Goal: Information Seeking & Learning: Learn about a topic

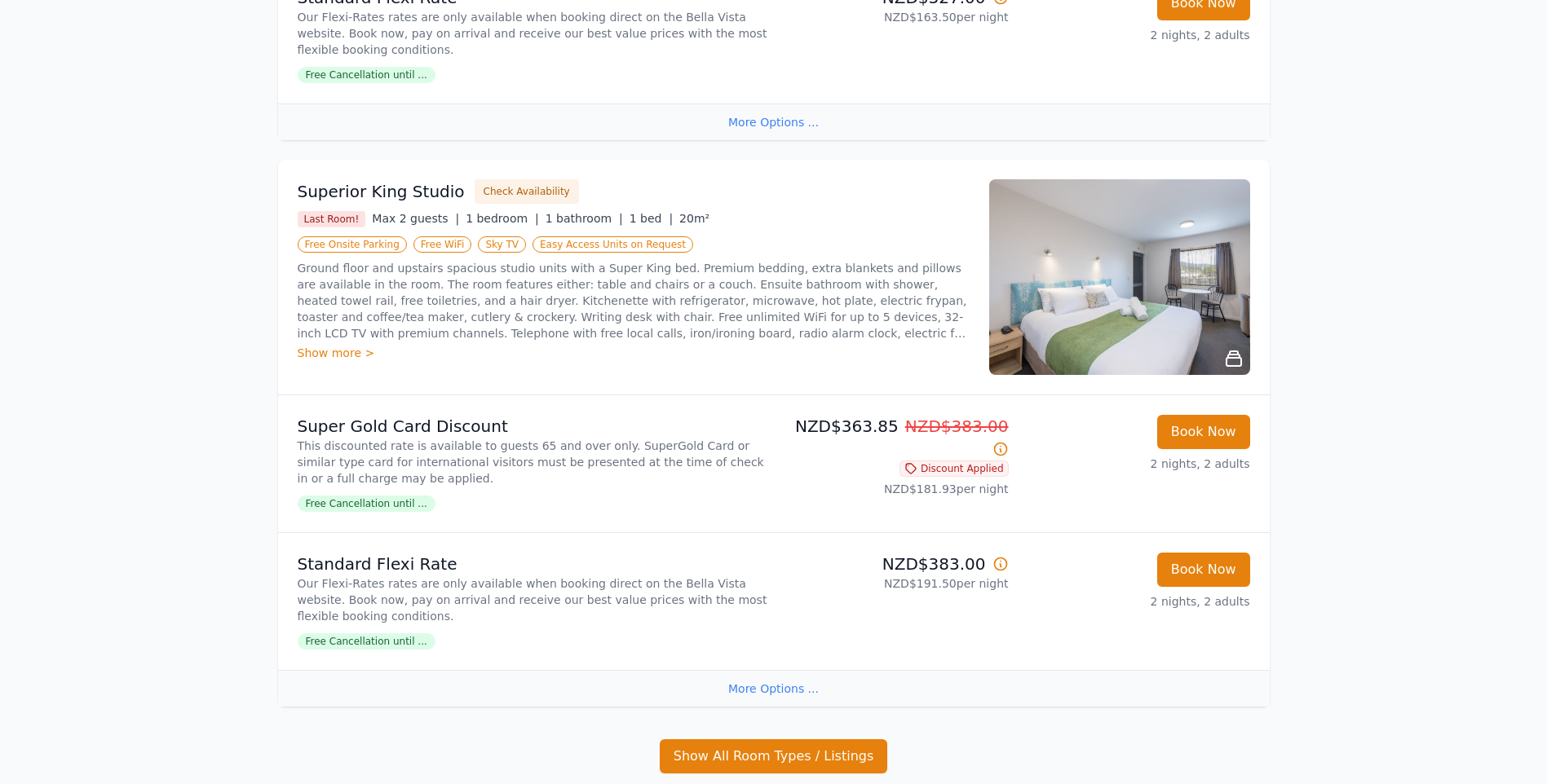
scroll to position [734, 0]
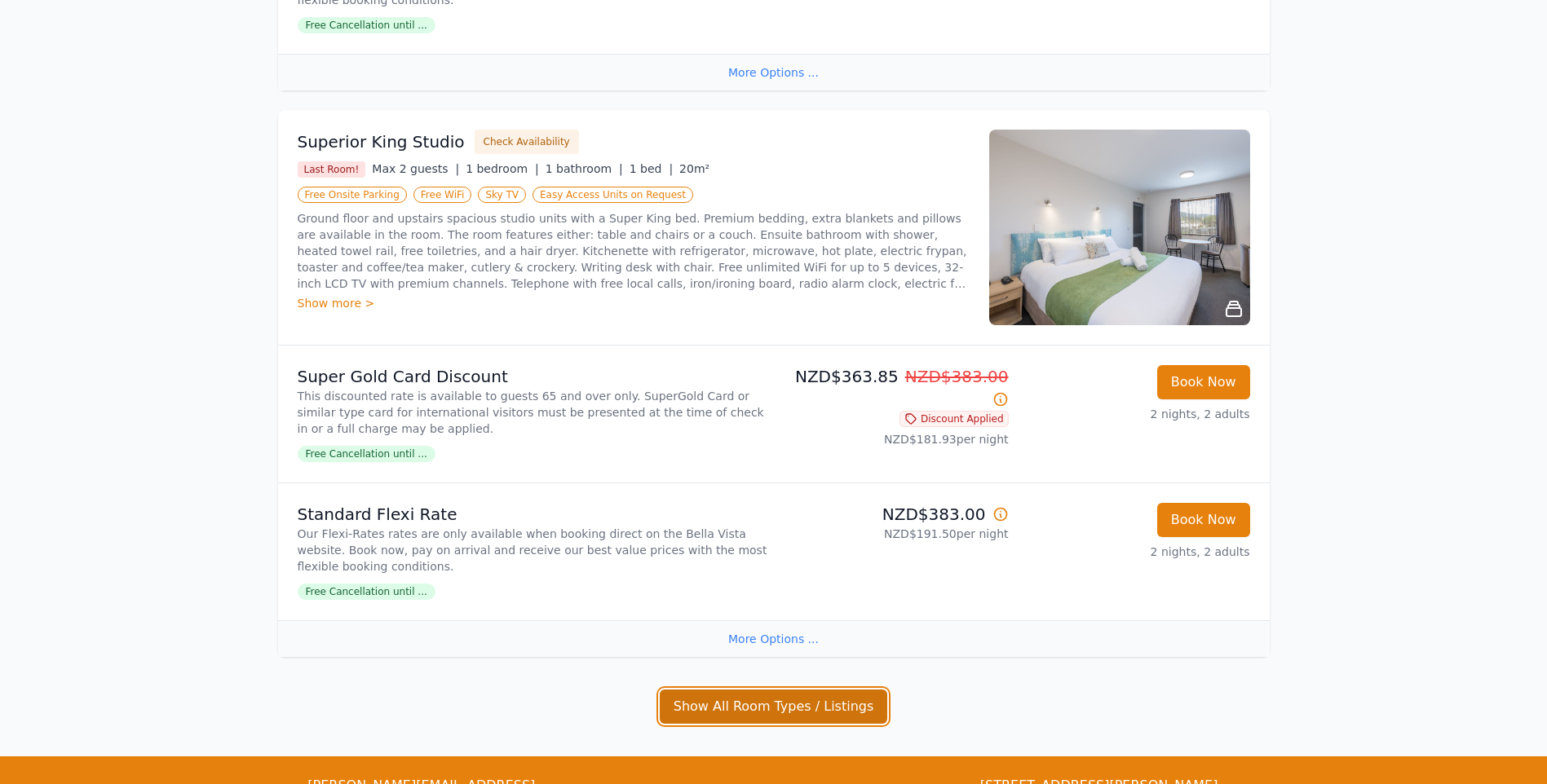
click at [780, 708] on button "Show All Room Types / Listings" at bounding box center [774, 706] width 229 height 34
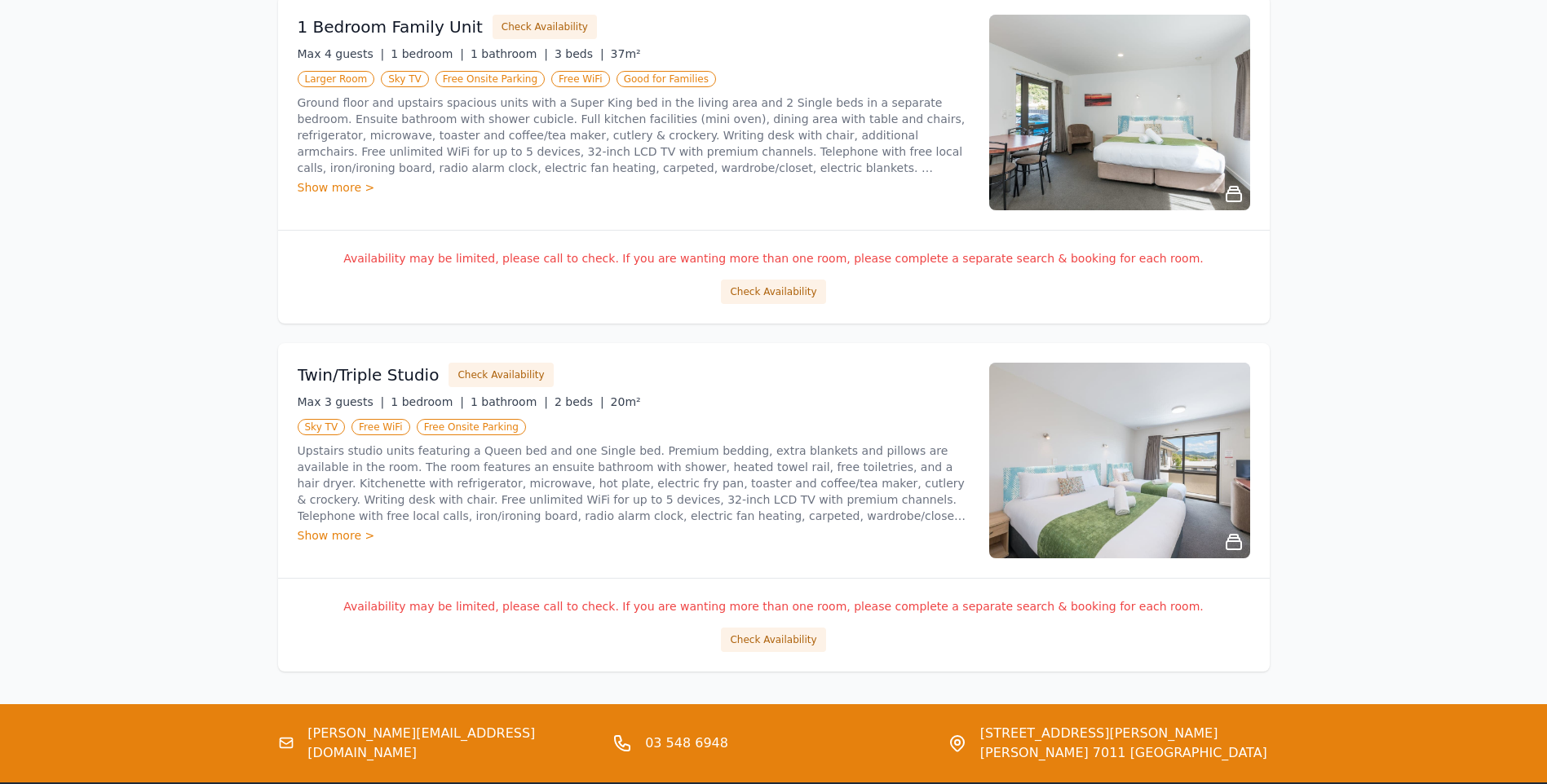
scroll to position [1304, 0]
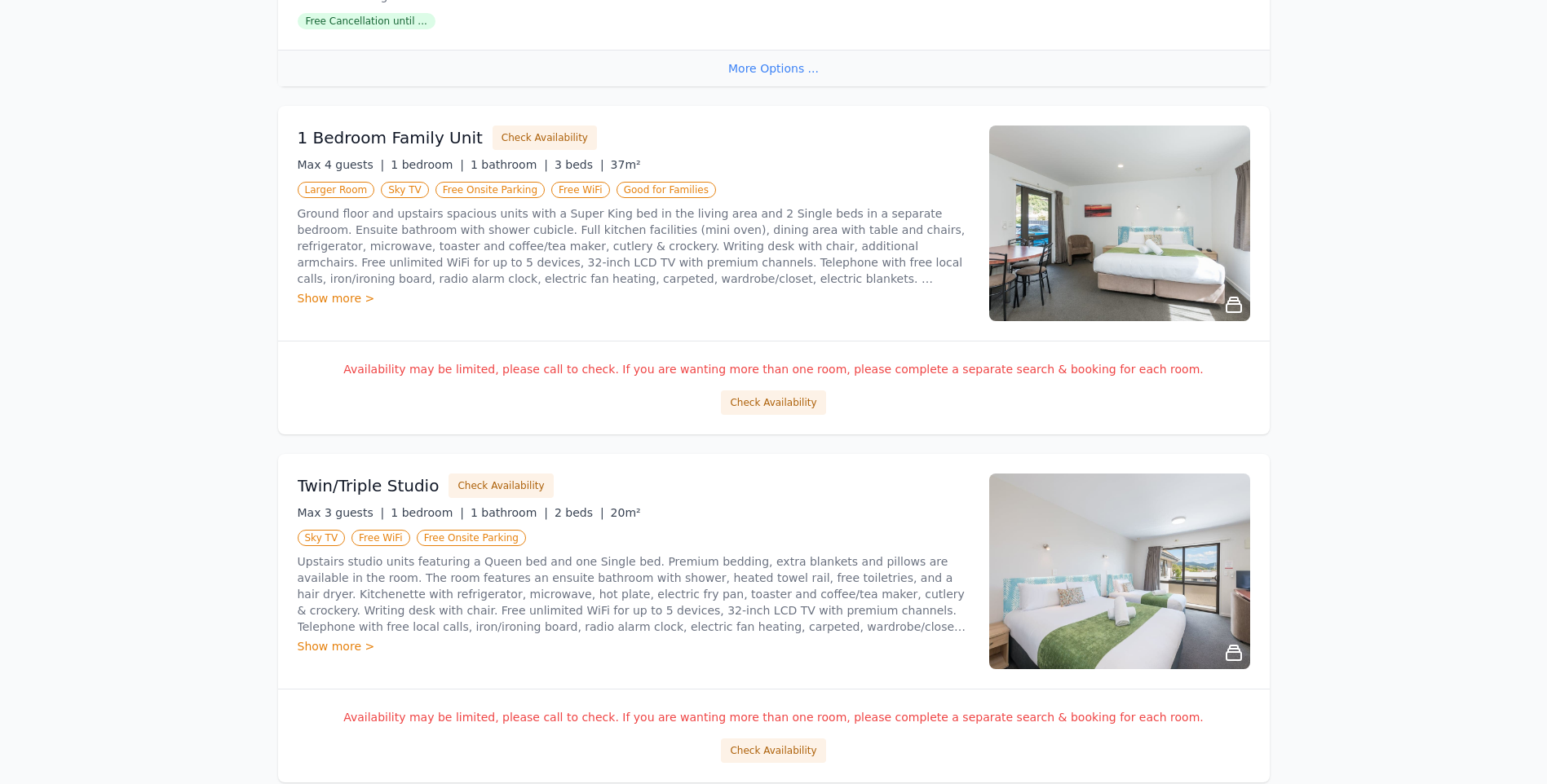
click at [1121, 276] on img at bounding box center [1119, 224] width 261 height 196
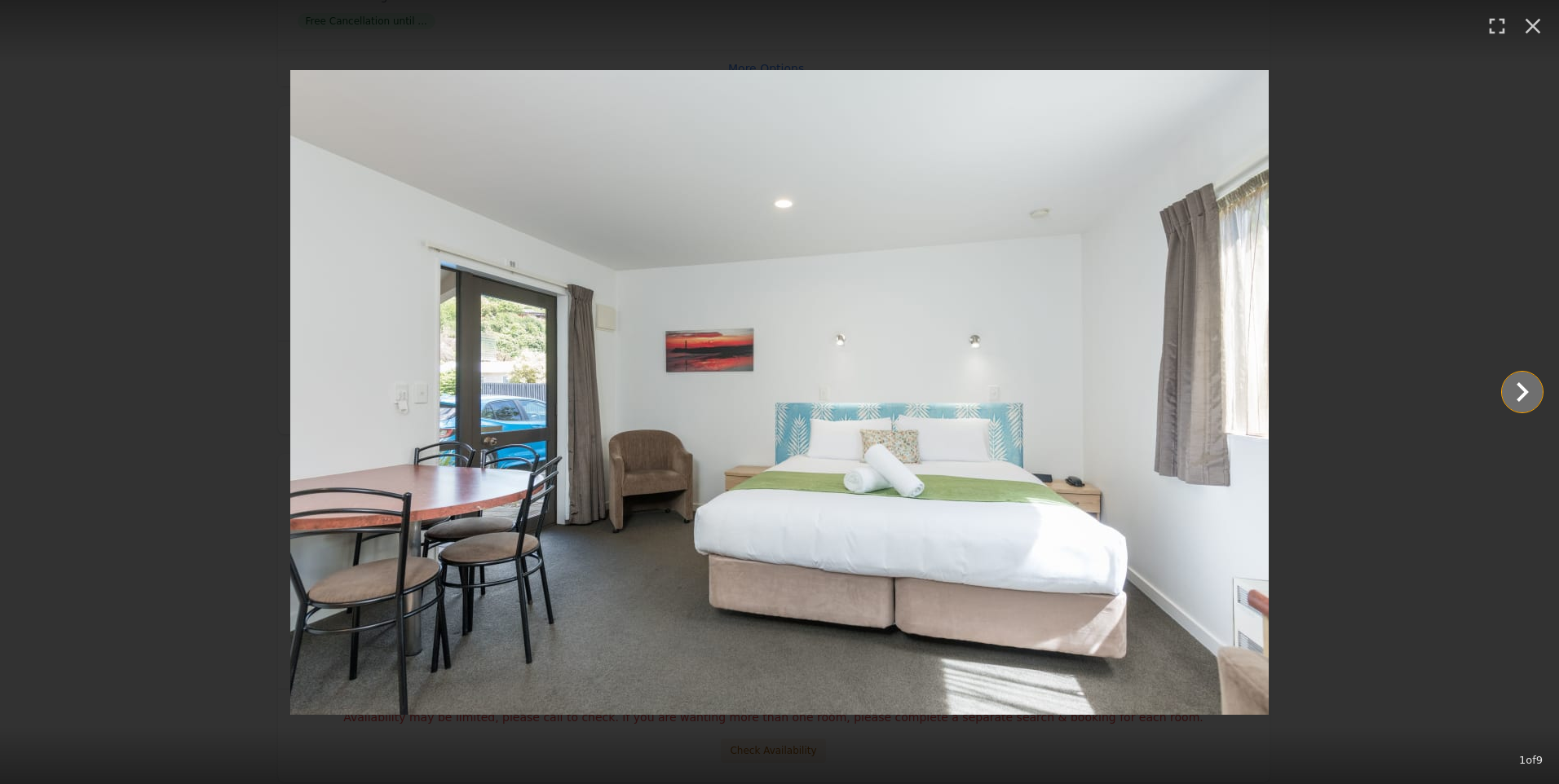
click at [1521, 392] on icon "Show slide 2 of 9" at bounding box center [1522, 392] width 39 height 39
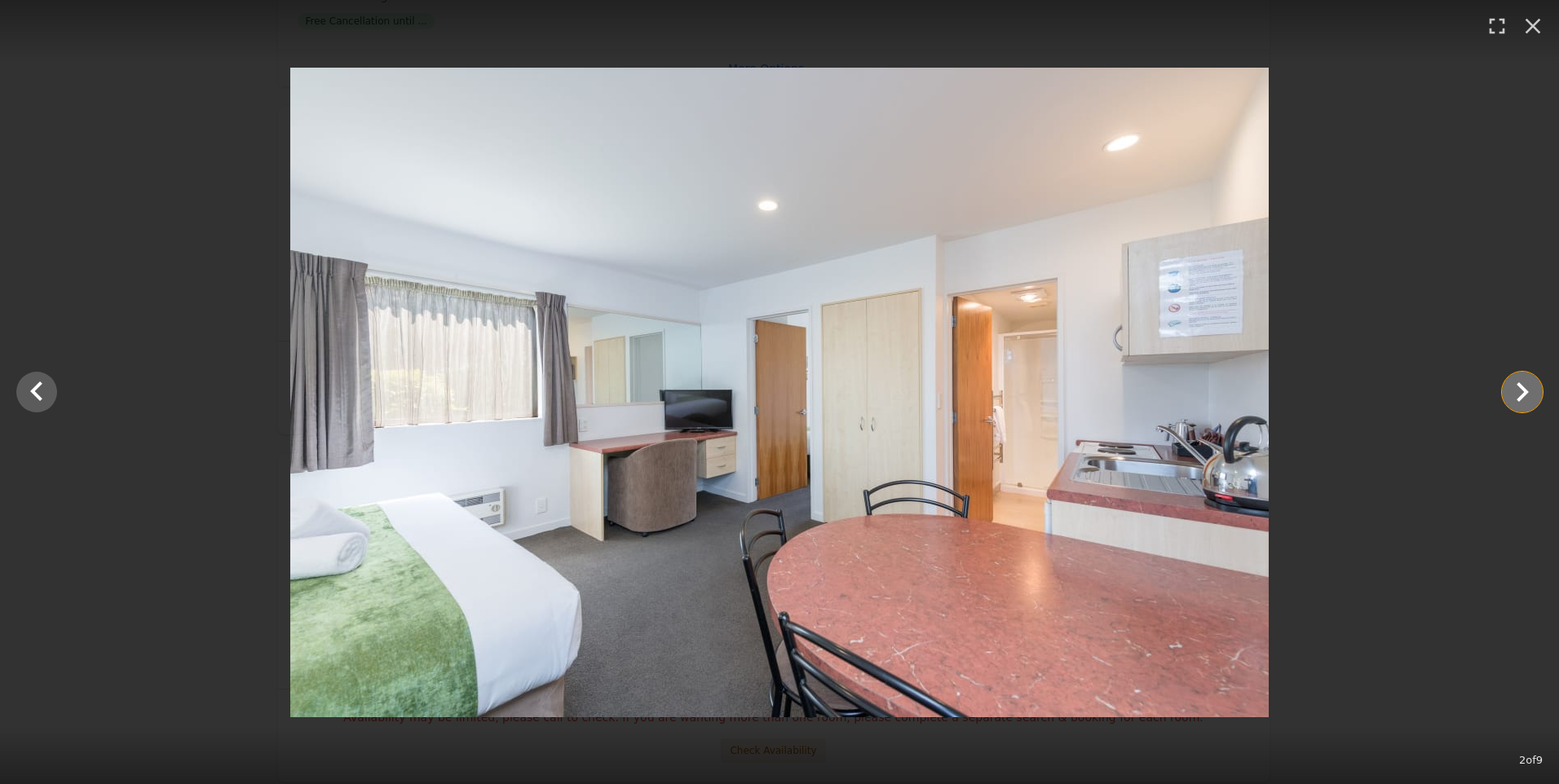
click at [1521, 392] on icon "Show slide 3 of 9" at bounding box center [1522, 392] width 39 height 39
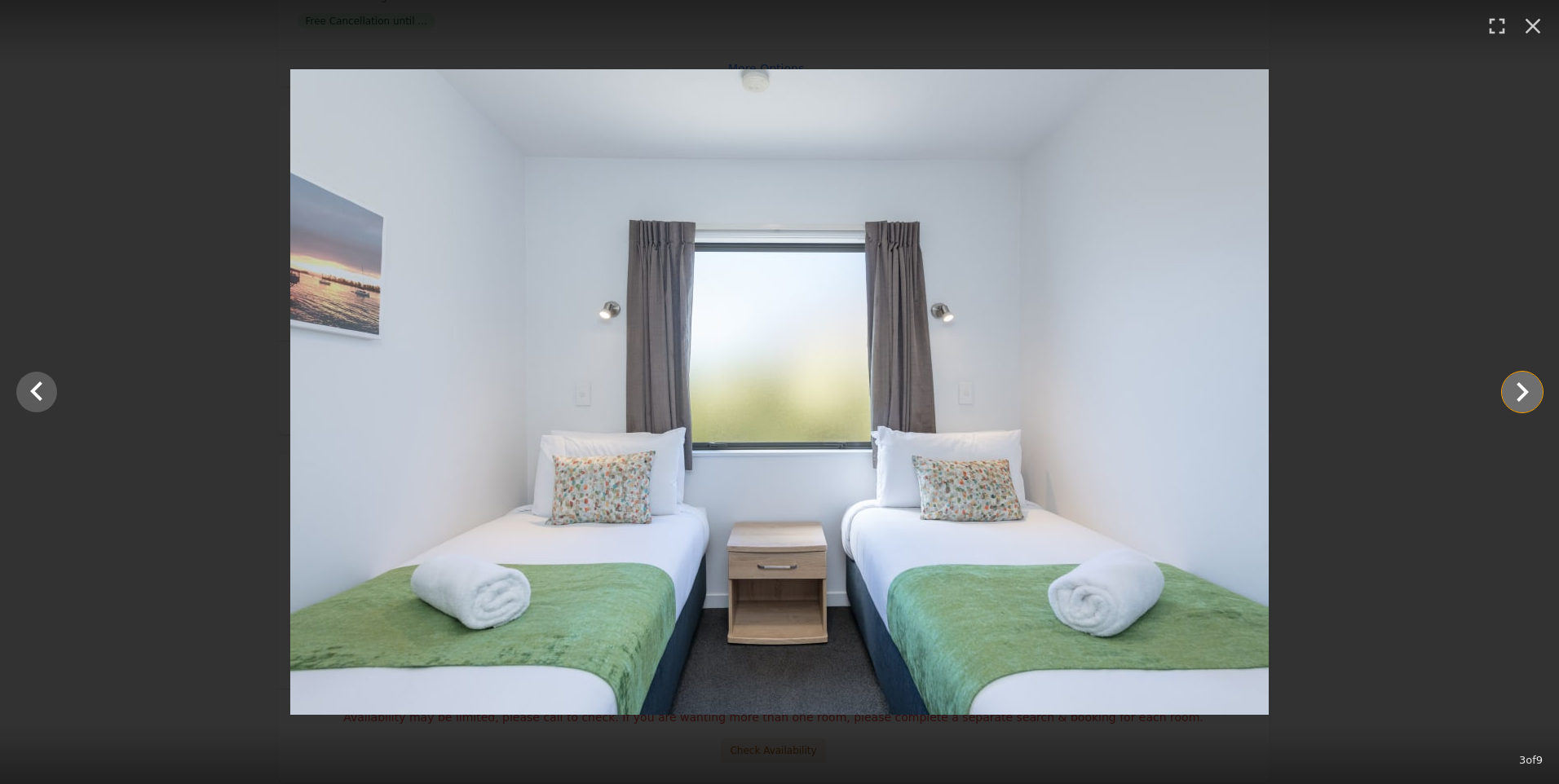
click at [1521, 392] on icon "Show slide 4 of 9" at bounding box center [1522, 392] width 39 height 39
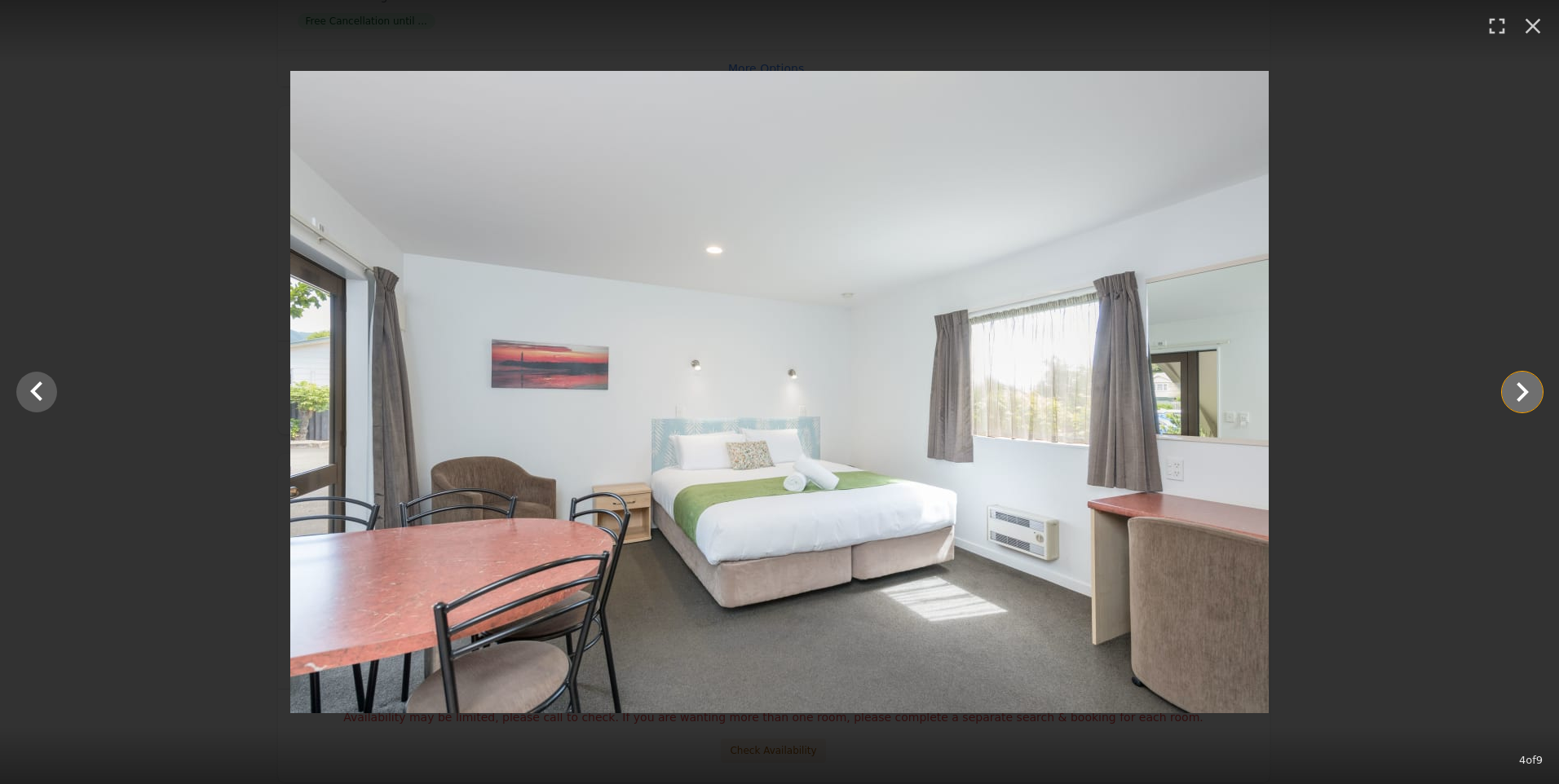
click at [1521, 392] on icon "Show slide 5 of 9" at bounding box center [1522, 392] width 39 height 39
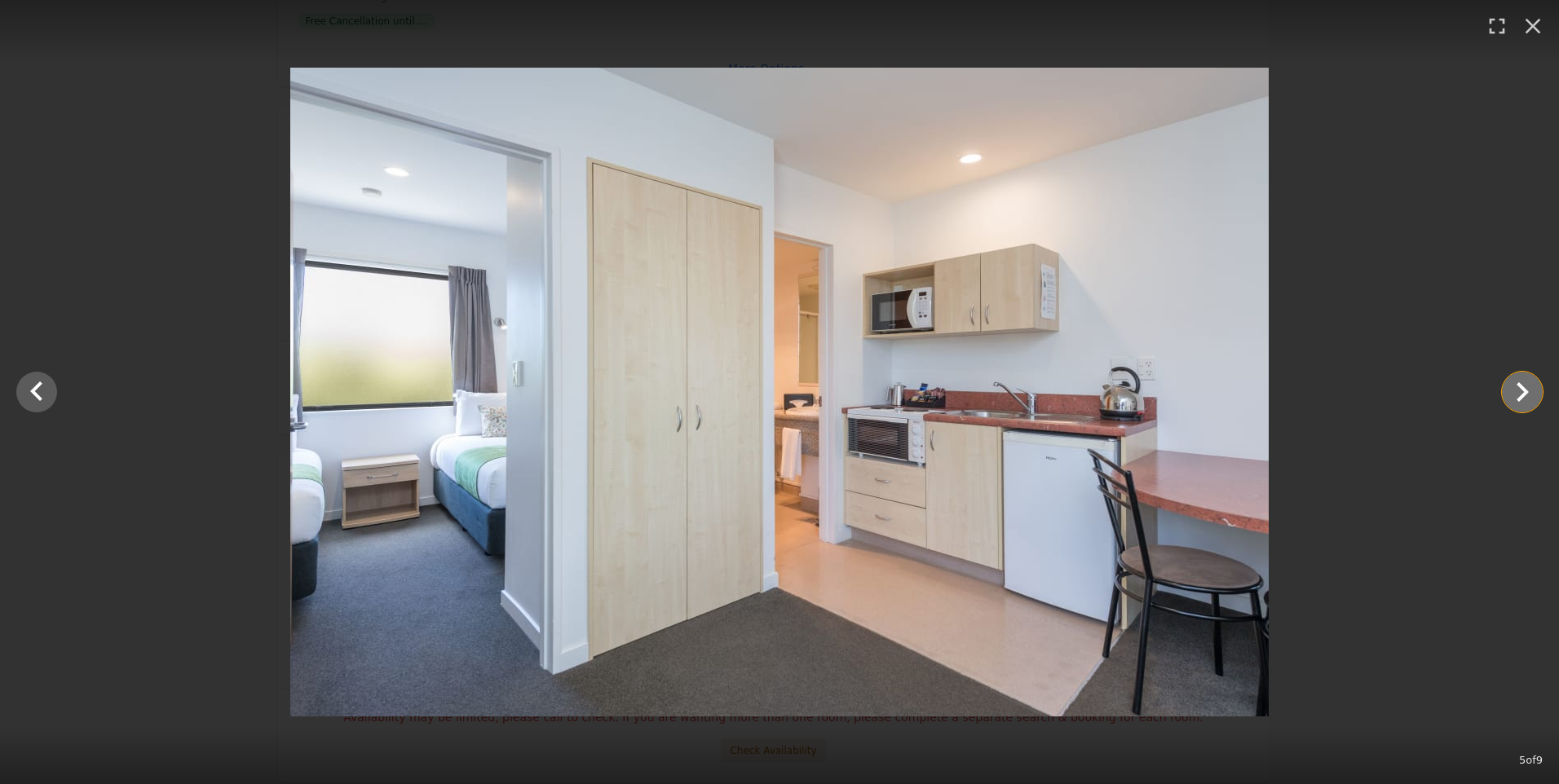
click at [1521, 392] on icon "Show slide 6 of 9" at bounding box center [1522, 392] width 39 height 39
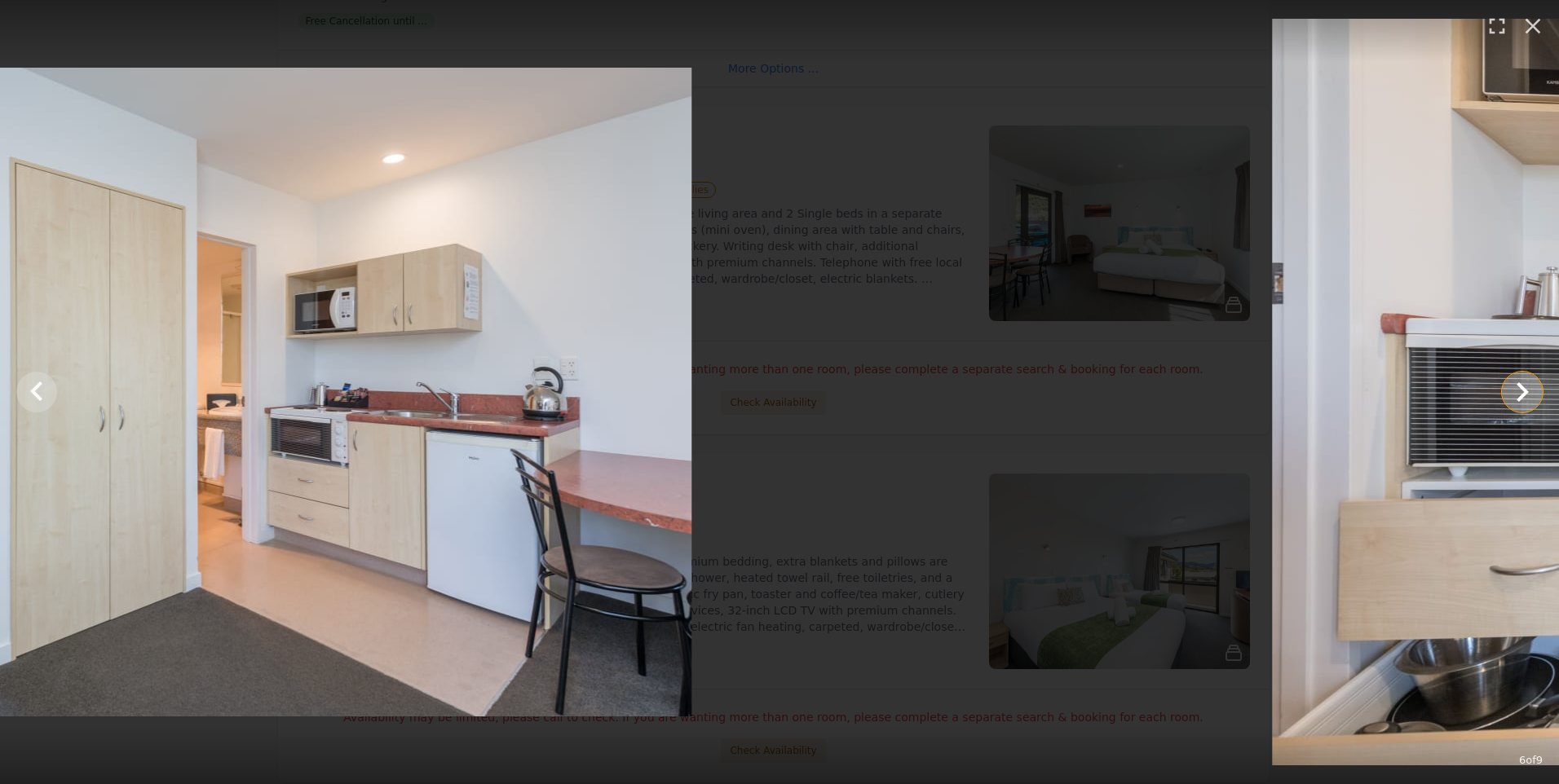
click at [1521, 392] on icon "Show slide 7 of 9" at bounding box center [1522, 392] width 39 height 39
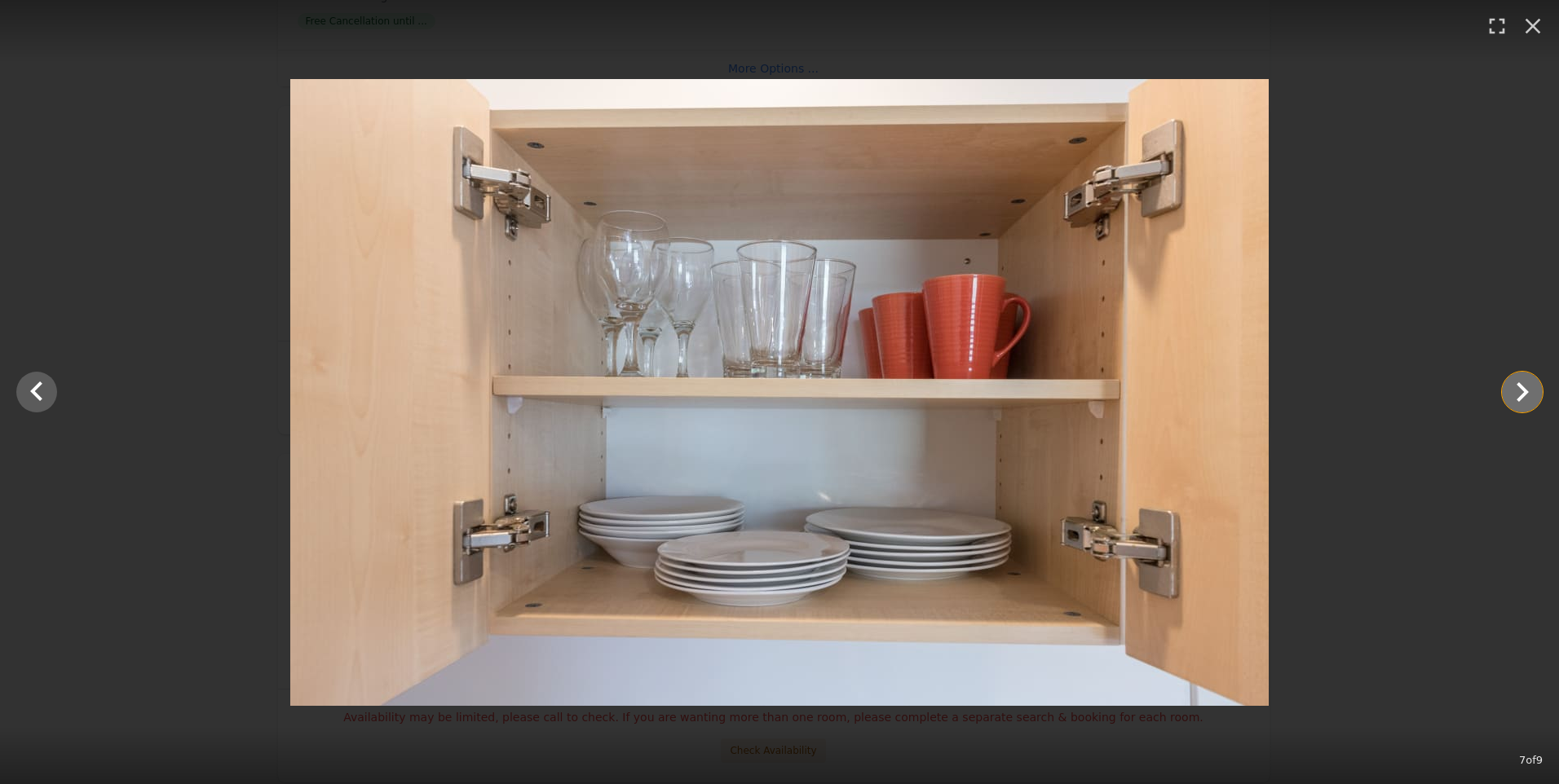
click at [1521, 392] on icon "Show slide 8 of 9" at bounding box center [1522, 392] width 39 height 39
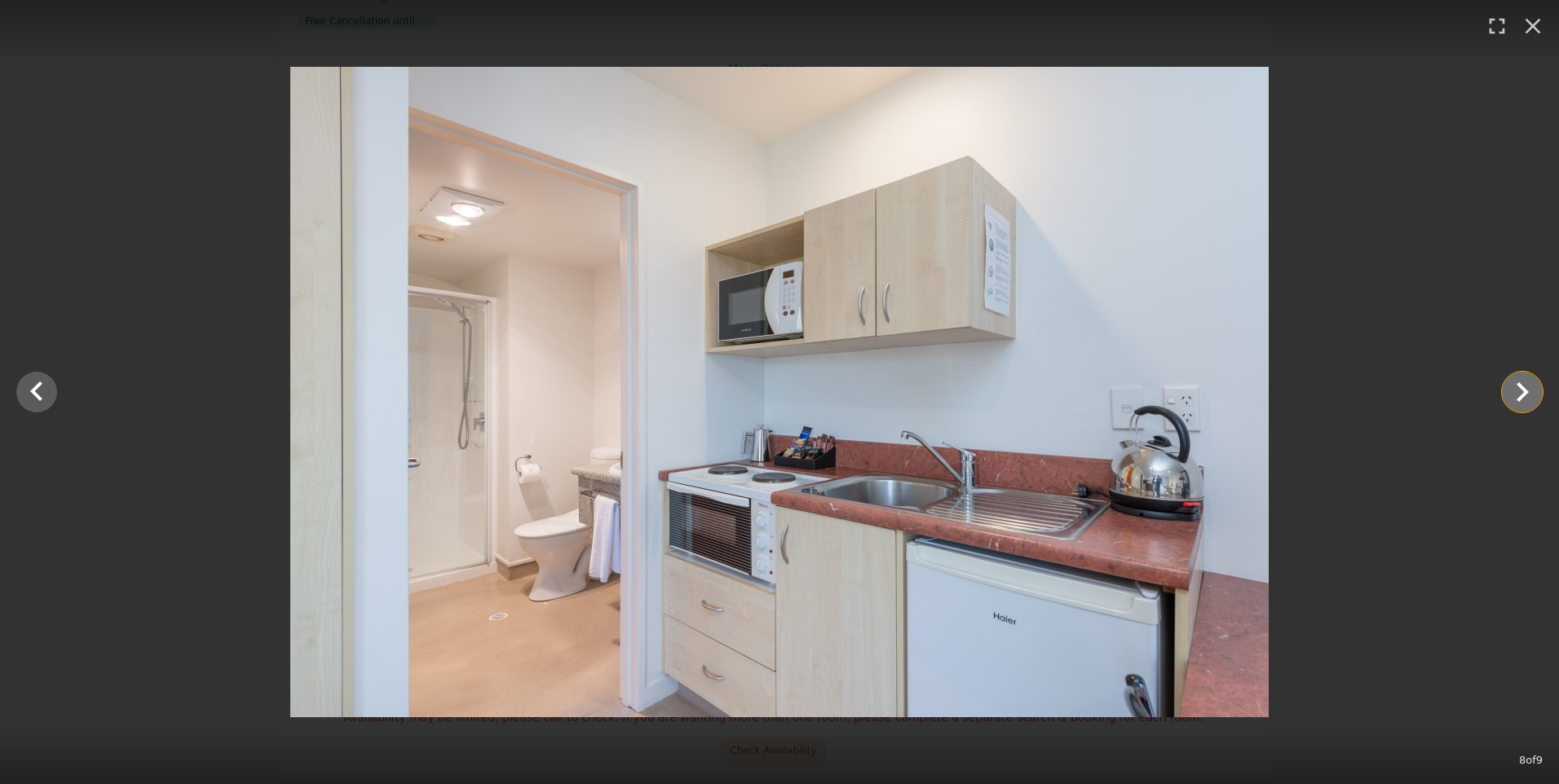
click at [1521, 392] on icon "Show slide 9 of 9" at bounding box center [1522, 392] width 39 height 39
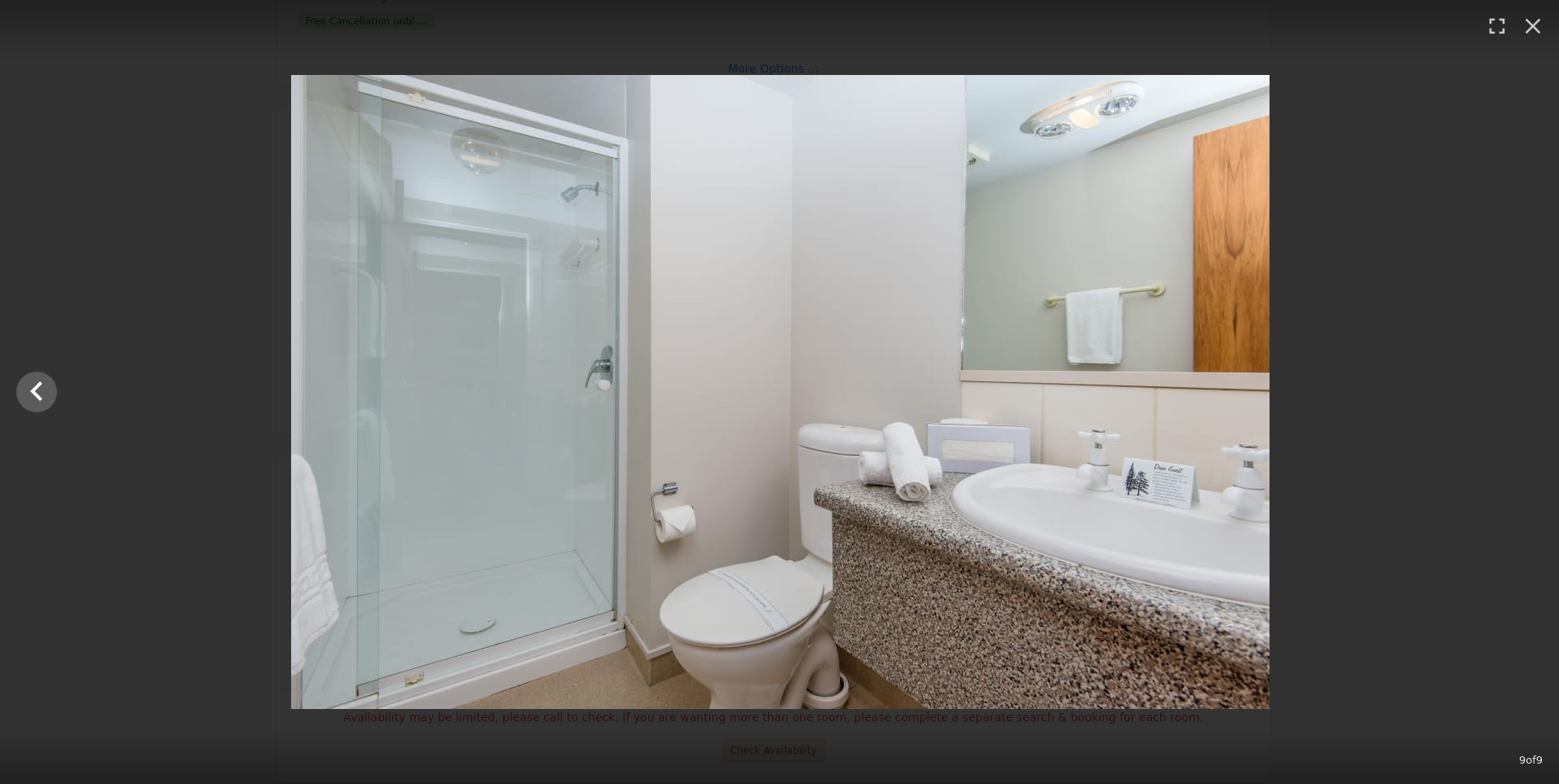
click at [1521, 392] on div at bounding box center [780, 392] width 1559 height 634
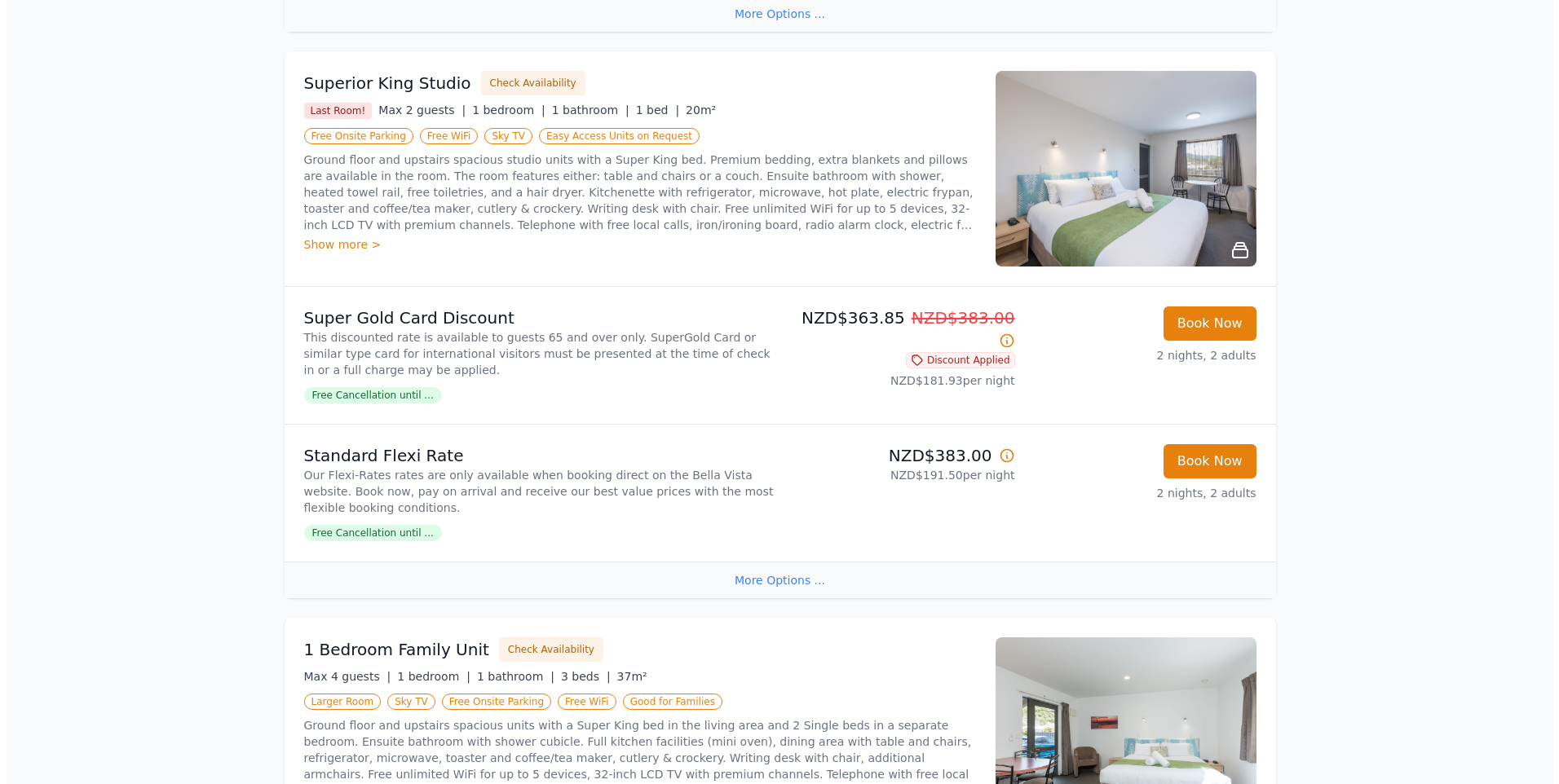
scroll to position [815, 0]
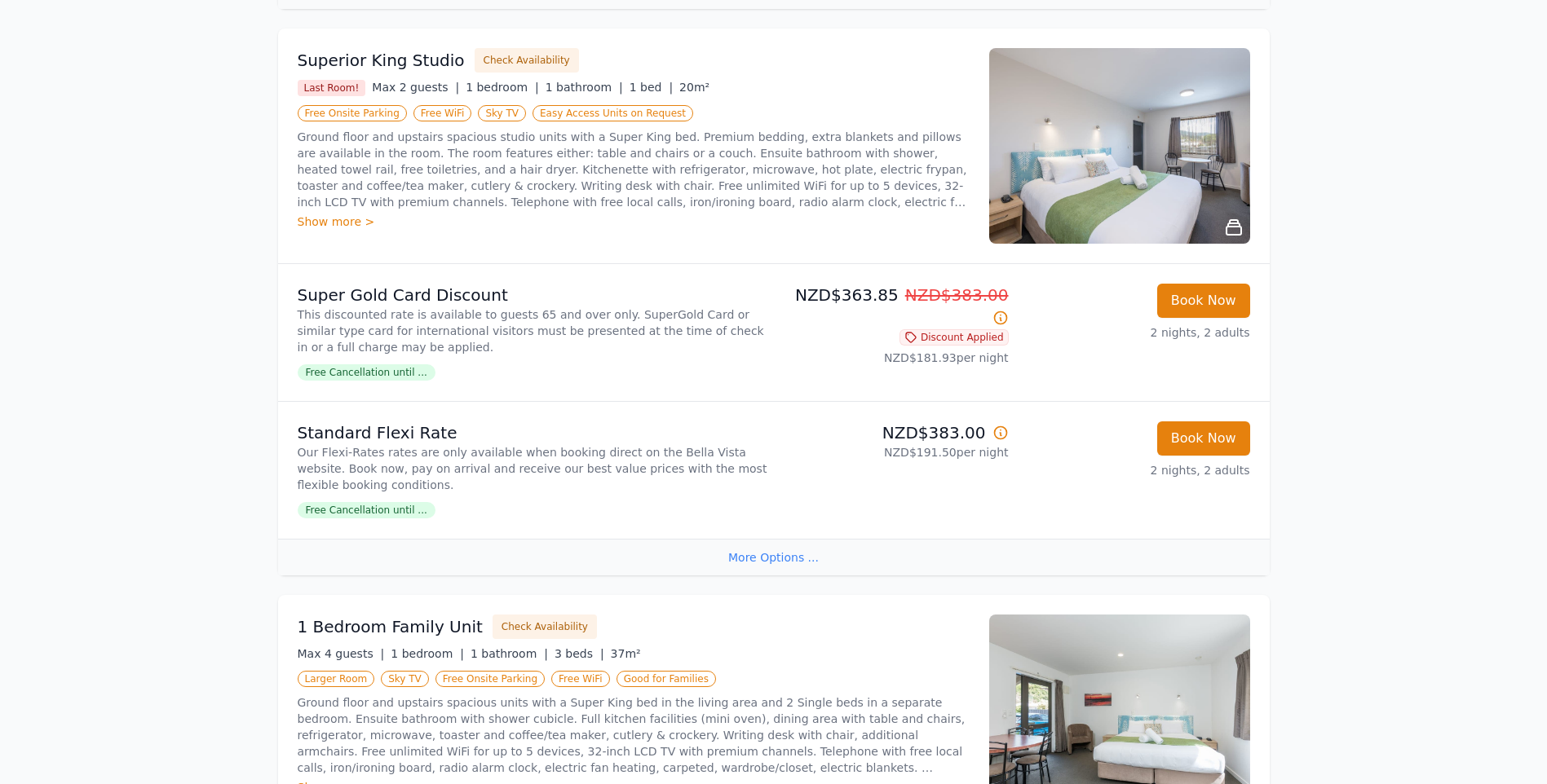
click at [1129, 197] on img at bounding box center [1119, 146] width 261 height 196
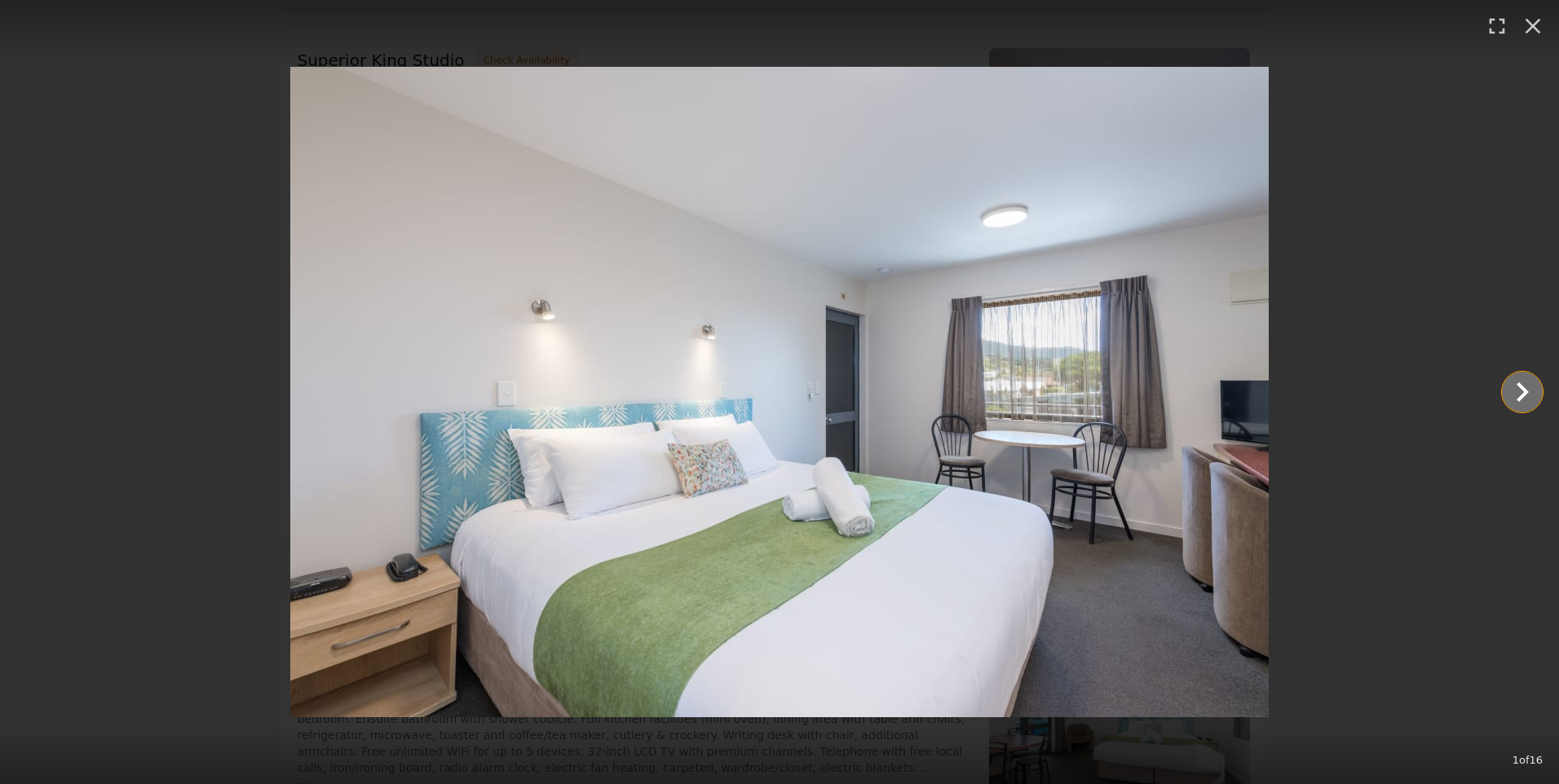
click at [1517, 388] on icon "Show slide 2 of 16" at bounding box center [1522, 392] width 39 height 39
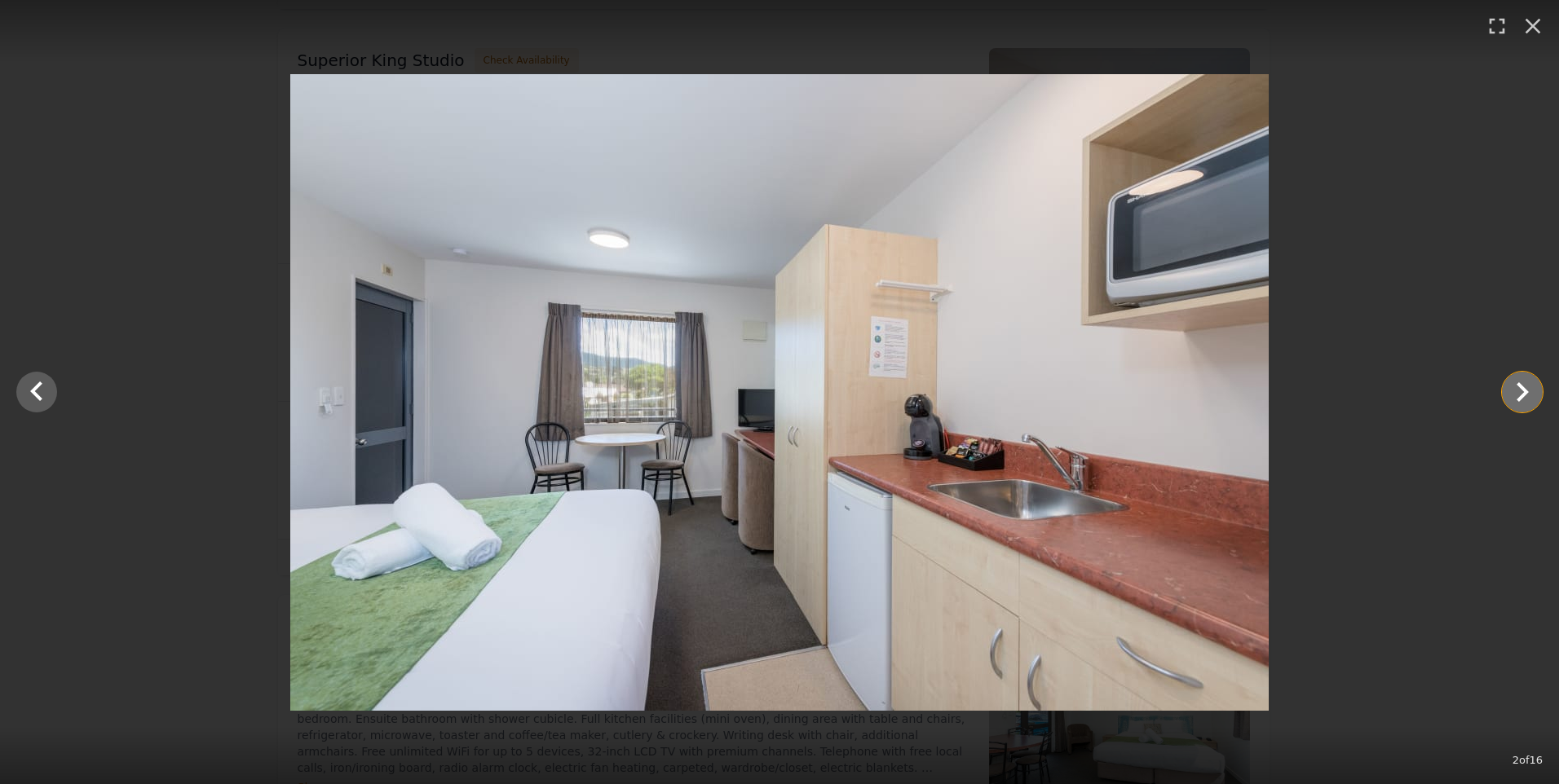
click at [1517, 388] on icon "Show slide 3 of 16" at bounding box center [1522, 392] width 39 height 39
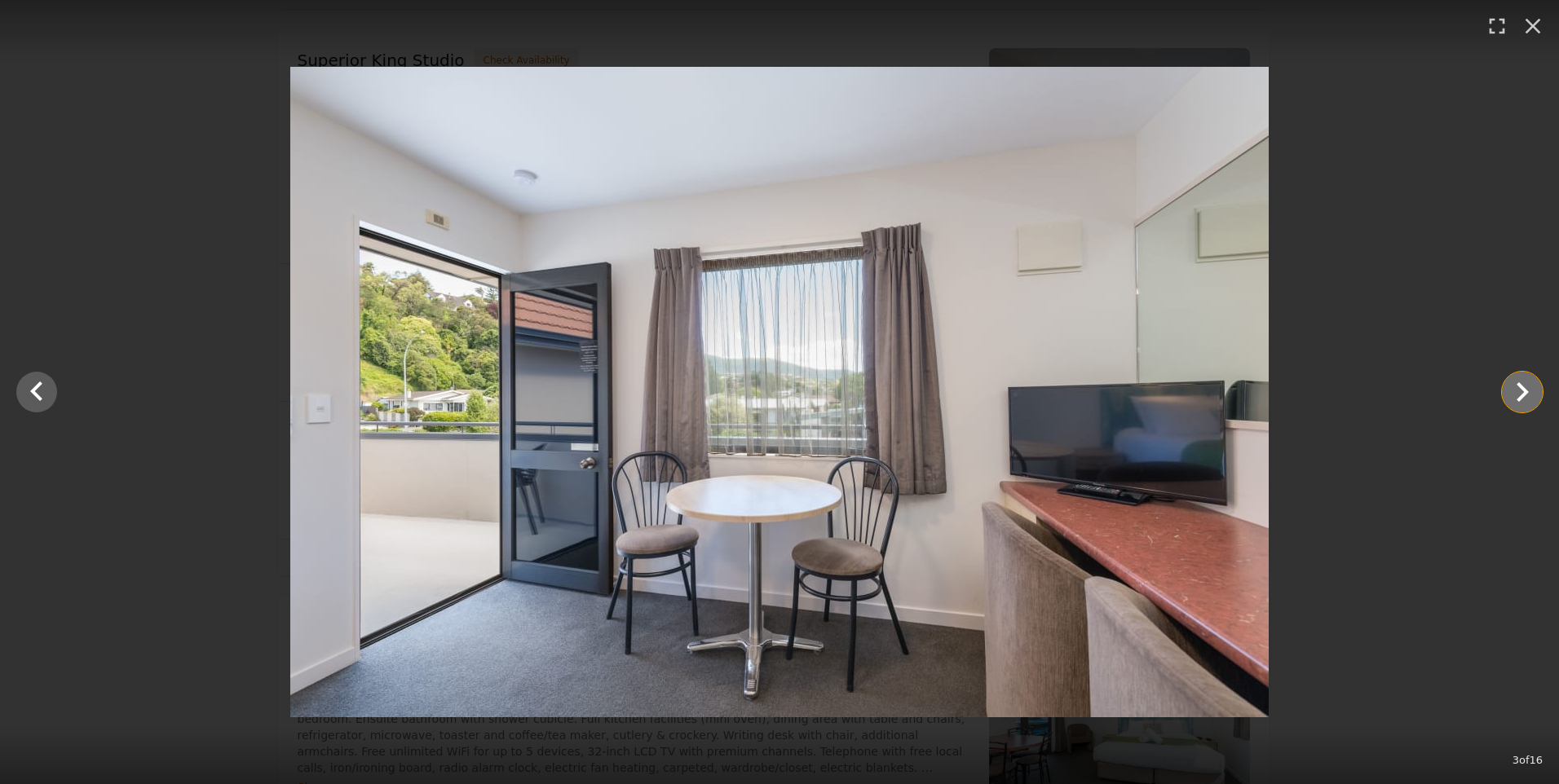
click at [1517, 388] on icon "Show slide 4 of 16" at bounding box center [1522, 392] width 39 height 39
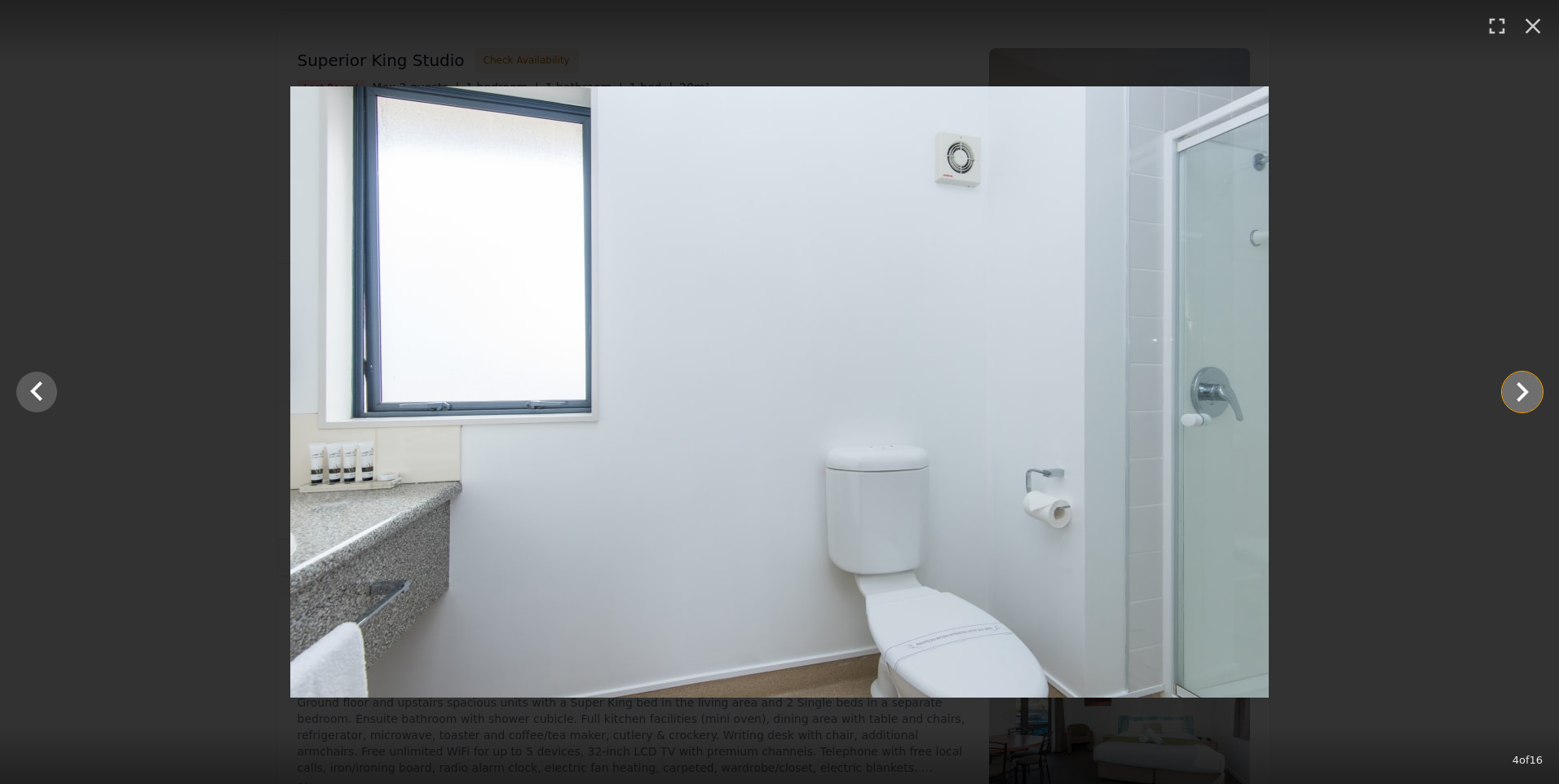
click at [1517, 388] on icon "Show slide 5 of 16" at bounding box center [1522, 392] width 39 height 39
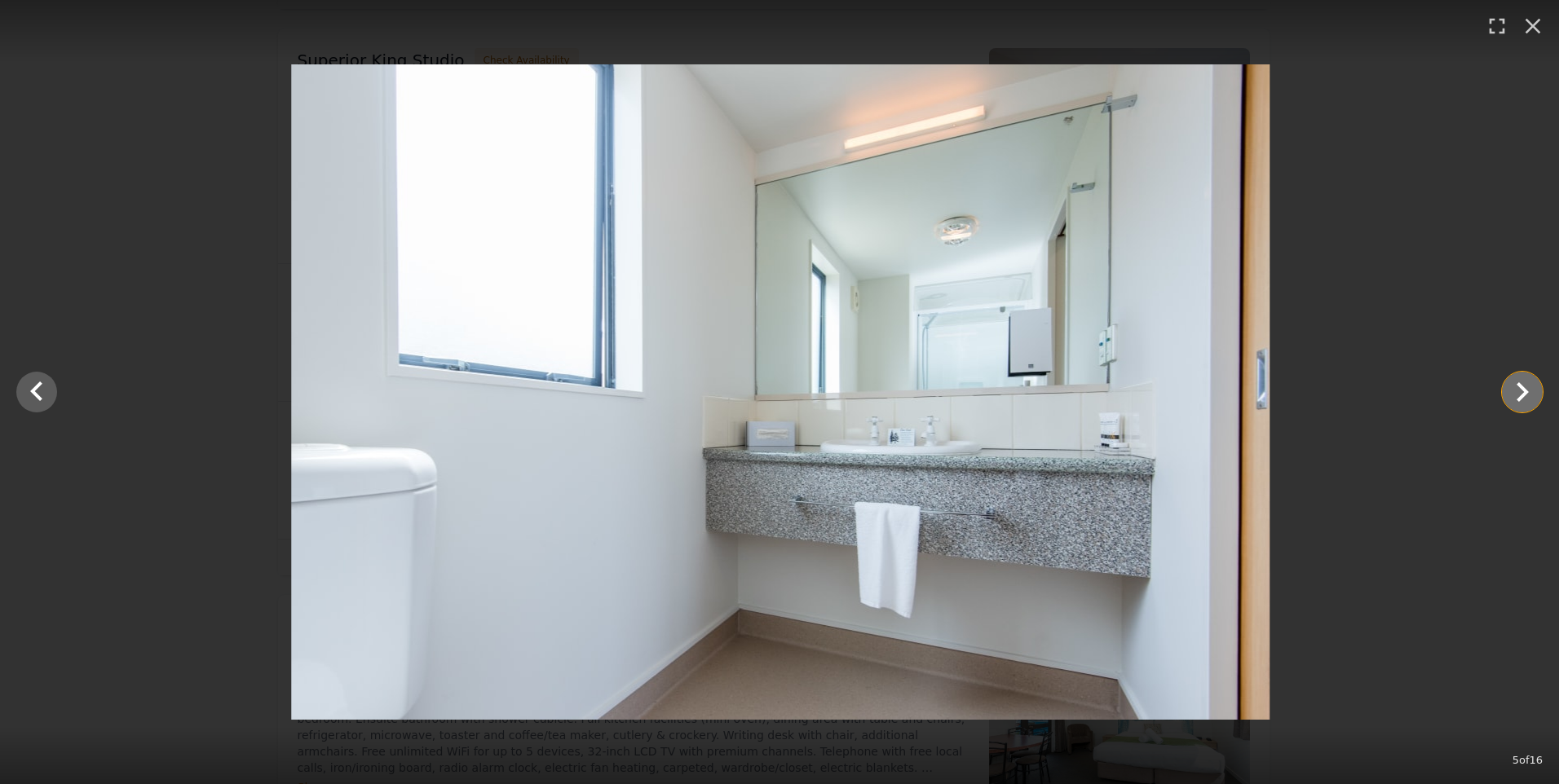
click at [1517, 388] on icon "Show slide 6 of 16" at bounding box center [1522, 392] width 39 height 39
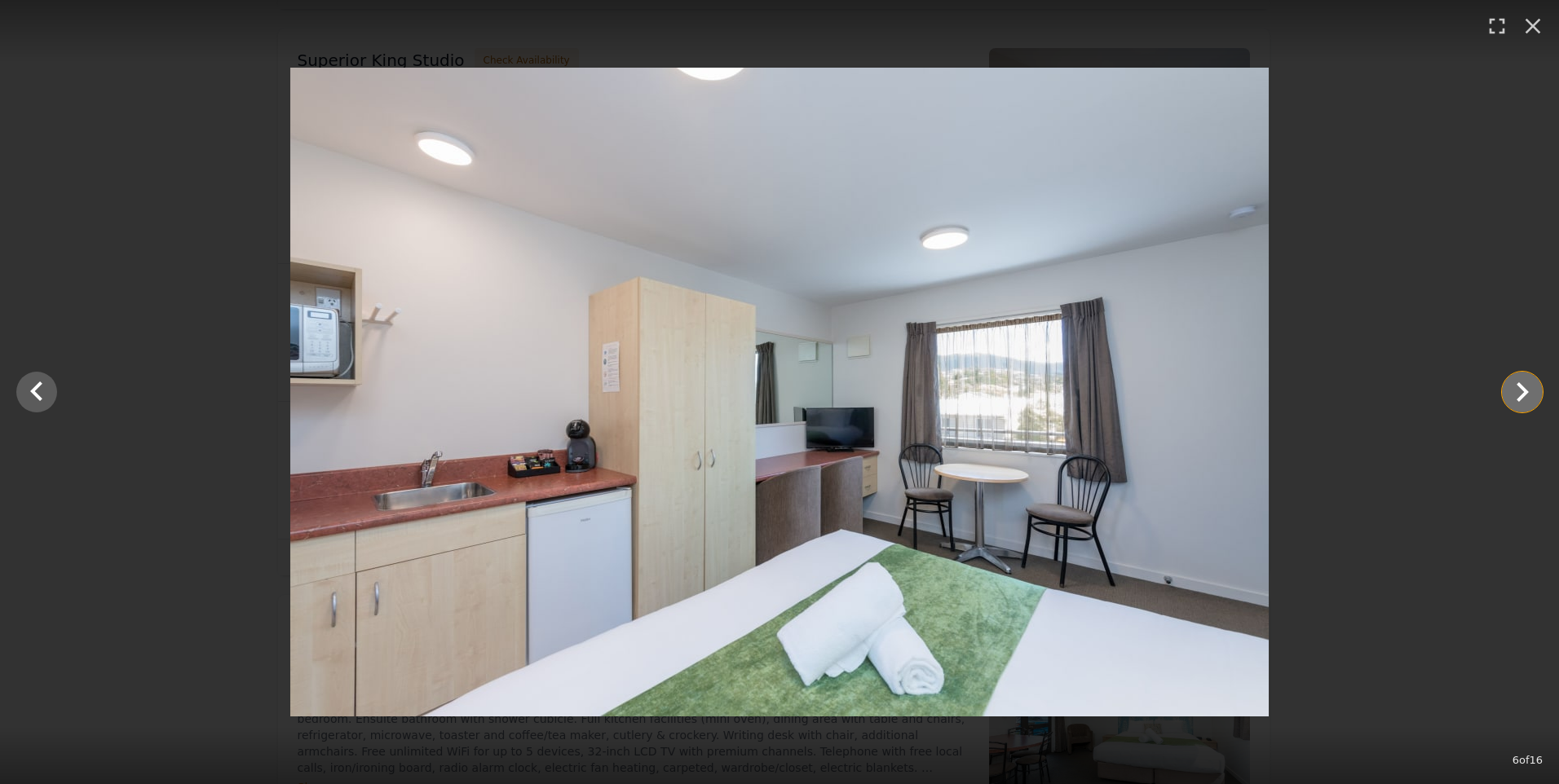
click at [1517, 388] on icon "Show slide 7 of 16" at bounding box center [1522, 392] width 39 height 39
